Goal: Transaction & Acquisition: Purchase product/service

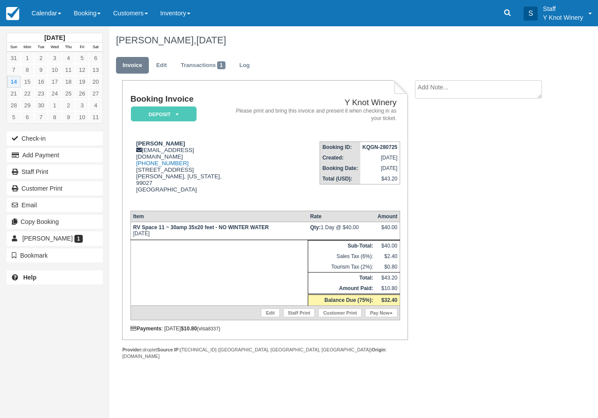
click at [382, 317] on link "Pay Now" at bounding box center [381, 312] width 32 height 9
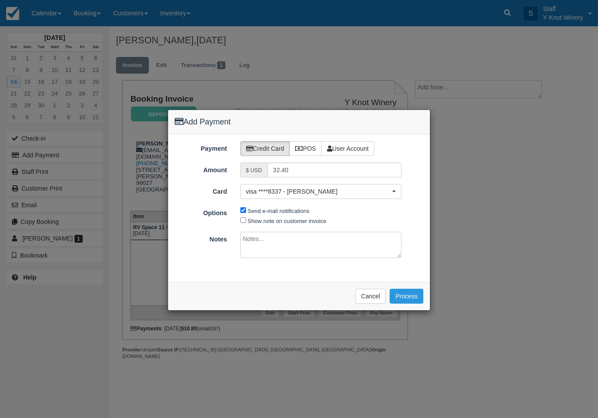
click at [337, 198] on button "visa ****8337 - Kathleen Martinez" at bounding box center [321, 191] width 162 height 15
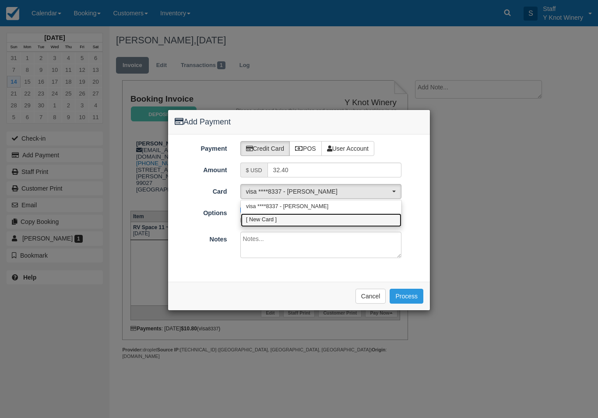
click at [267, 221] on span "[ New Card ]" at bounding box center [261, 220] width 31 height 8
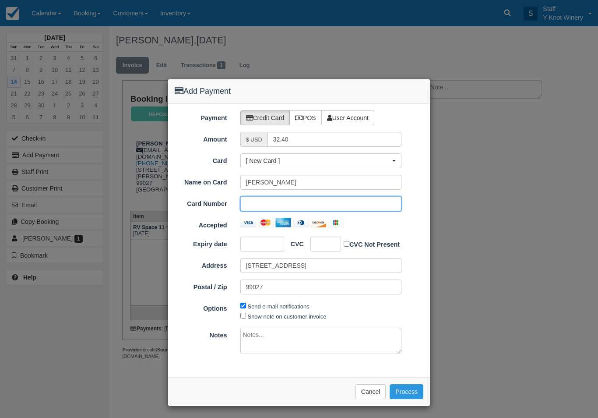
scroll to position [30, 0]
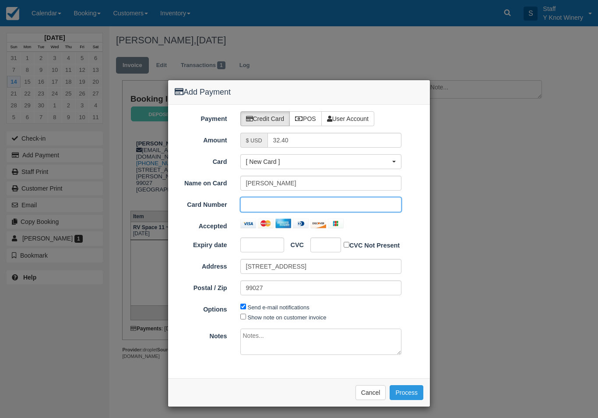
click at [269, 163] on span "[ New Card ]" at bounding box center [318, 161] width 144 height 9
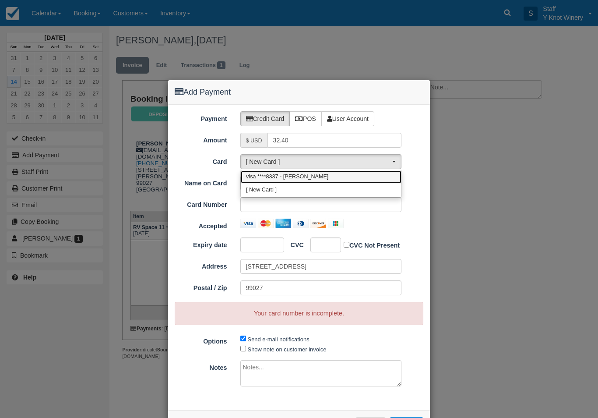
click at [266, 176] on span "visa ****8337 - Kathleen Martinez" at bounding box center [287, 177] width 82 height 8
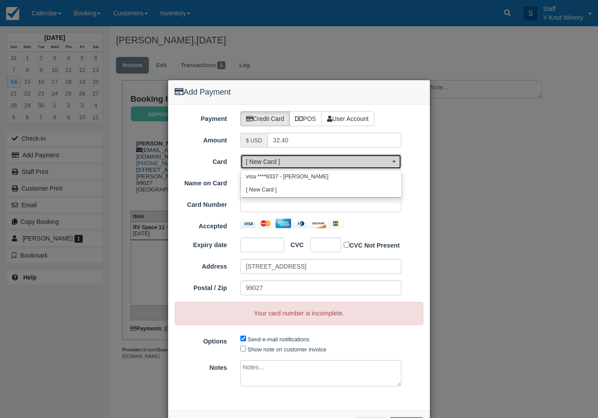
select select "pm_1Rq0q9JKBWhw5fbuIX3UemMR"
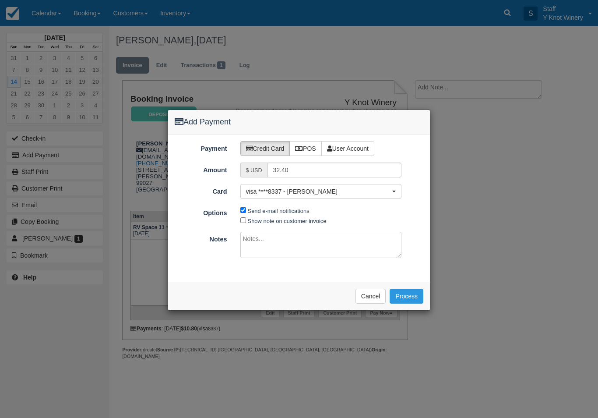
click at [255, 228] on div "Payment Credit Card POS User Account Amount $ USD 32.40 Card visa ****8337 - Ka…" at bounding box center [299, 207] width 262 height 147
click at [256, 220] on label "Show note on customer invoice" at bounding box center [287, 221] width 79 height 7
click at [246, 220] on input "Show note on customer invoice" at bounding box center [243, 220] width 6 height 6
checkbox input "true"
click at [409, 288] on button "Process" at bounding box center [407, 295] width 34 height 15
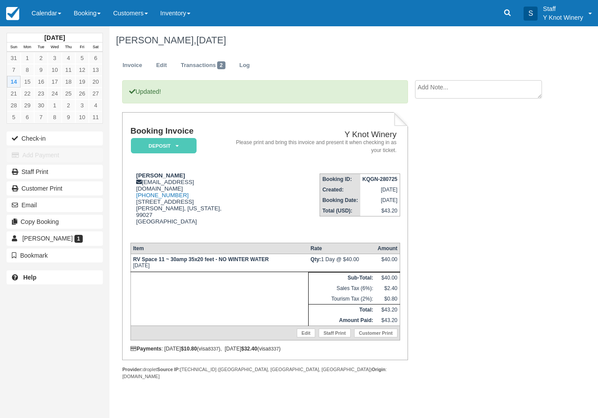
click at [67, 140] on button "Check-in" at bounding box center [55, 138] width 96 height 14
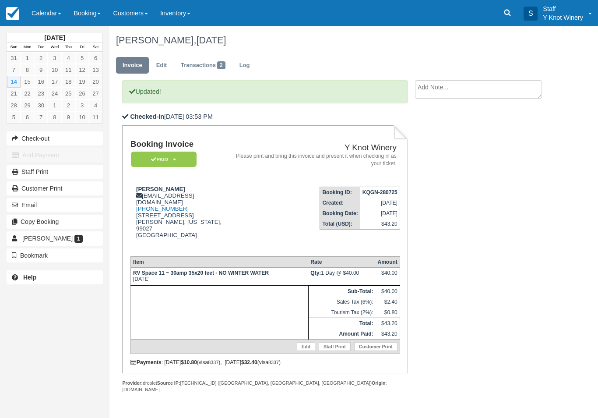
click at [31, 15] on link "Calendar" at bounding box center [46, 13] width 42 height 26
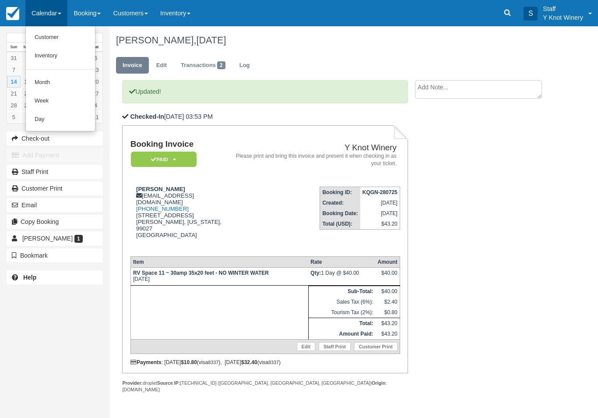
click at [43, 39] on link "Customer" at bounding box center [60, 37] width 69 height 18
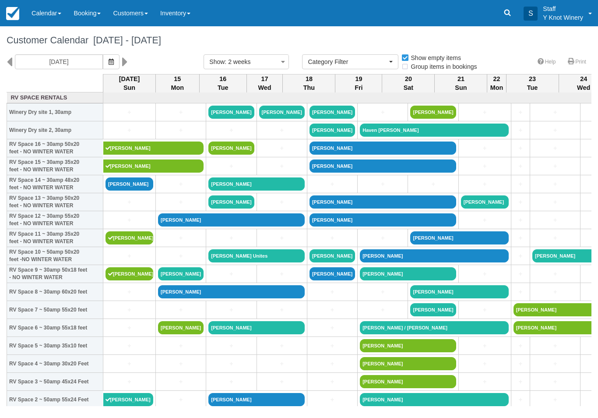
select select
click at [40, 13] on link "Calendar" at bounding box center [46, 13] width 42 height 26
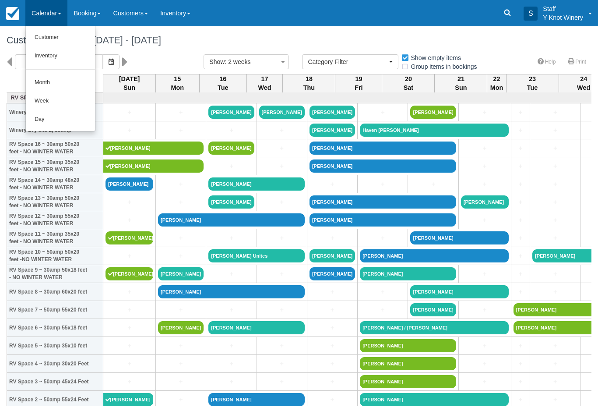
click at [32, 39] on link "Customer" at bounding box center [60, 37] width 69 height 18
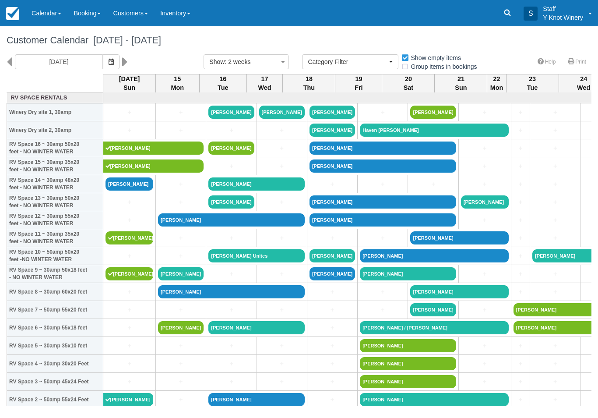
select select
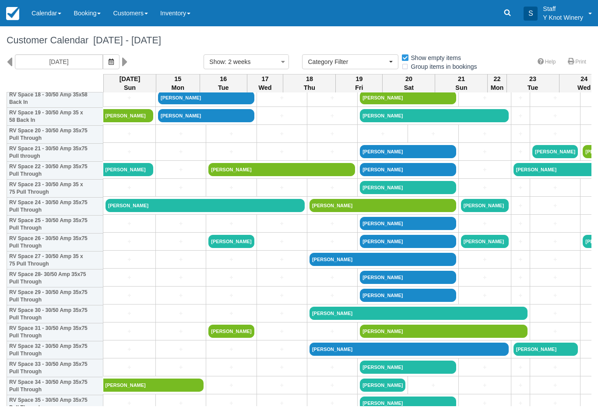
scroll to position [357, 0]
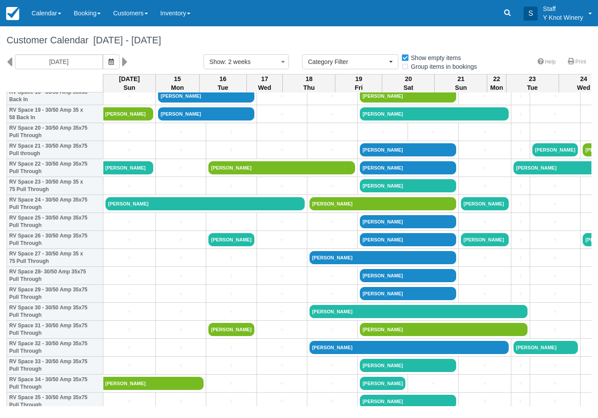
click at [149, 210] on link "[PERSON_NAME]" at bounding box center [204, 203] width 199 height 13
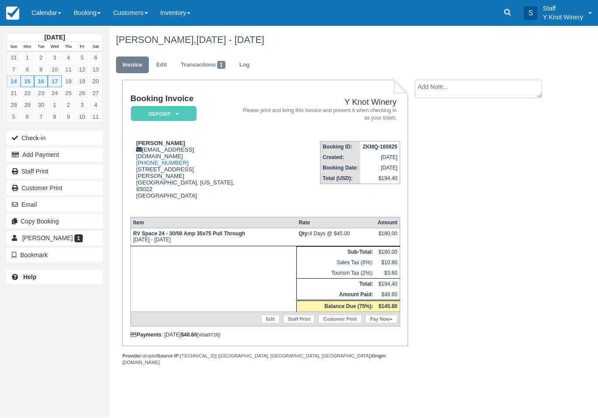
click at [380, 315] on link "Pay Now" at bounding box center [381, 319] width 32 height 9
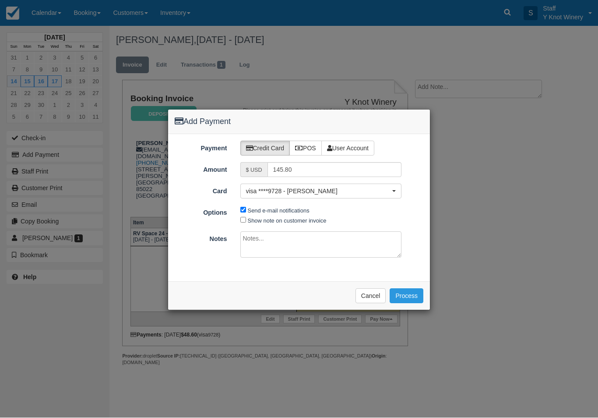
click at [401, 293] on button "Process" at bounding box center [407, 295] width 34 height 15
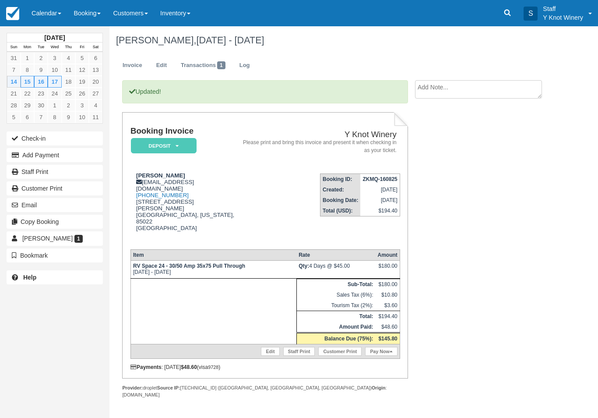
click at [25, 135] on button "Check-in" at bounding box center [55, 138] width 96 height 14
